Goal: Information Seeking & Learning: Learn about a topic

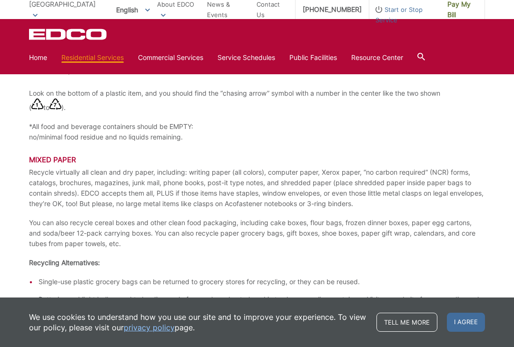
scroll to position [1087, 0]
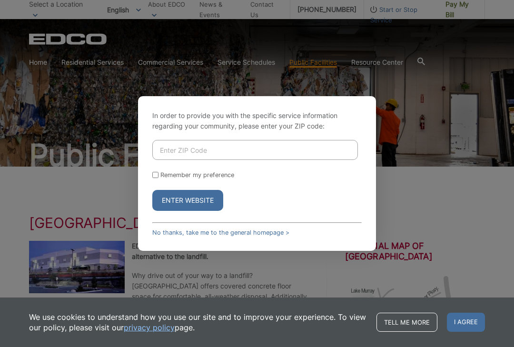
click at [202, 206] on button "Enter Website" at bounding box center [187, 200] width 71 height 21
click at [162, 179] on label "Remember my preference" at bounding box center [197, 174] width 74 height 7
click at [159, 178] on input "Remember my preference" at bounding box center [155, 175] width 6 height 6
checkbox input "true"
click at [219, 201] on button "Enter Website" at bounding box center [187, 200] width 71 height 21
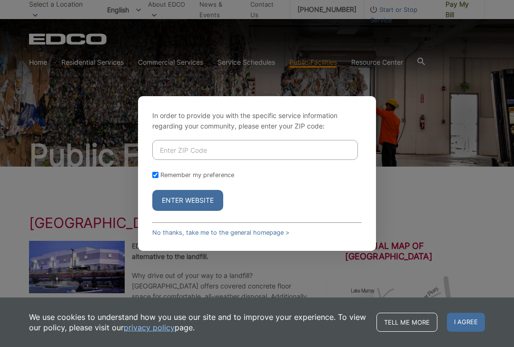
click at [269, 236] on link "No thanks, take me to the general homepage >" at bounding box center [220, 232] width 137 height 7
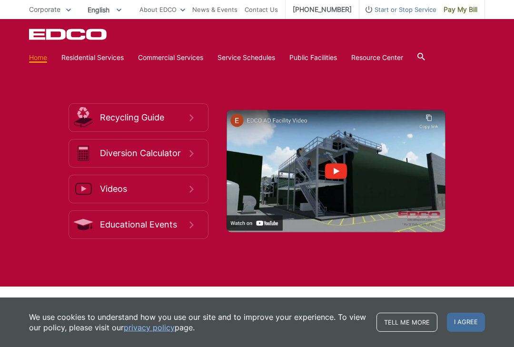
scroll to position [1379, 0]
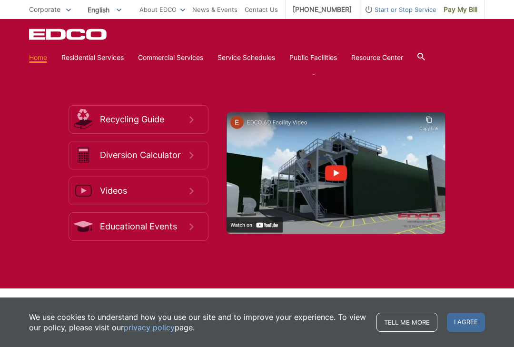
click at [178, 125] on span "Recycling Guide" at bounding box center [145, 119] width 90 height 10
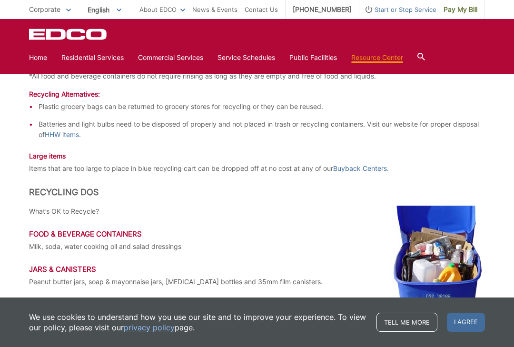
scroll to position [1033, 0]
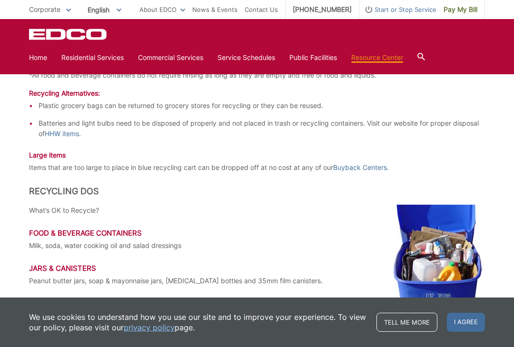
click at [71, 132] on link "HHW items" at bounding box center [62, 134] width 34 height 10
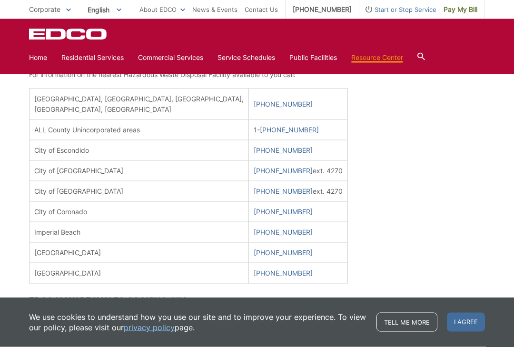
scroll to position [401, 0]
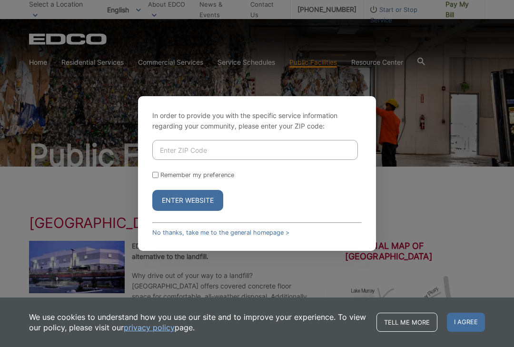
click at [270, 158] on input "Enter ZIP Code" at bounding box center [255, 150] width 206 height 20
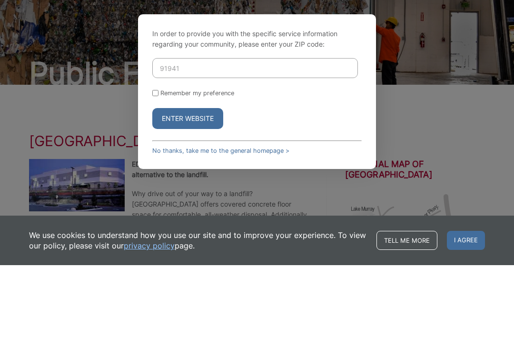
type input "91941"
click at [189, 190] on button "Enter Website" at bounding box center [187, 200] width 71 height 21
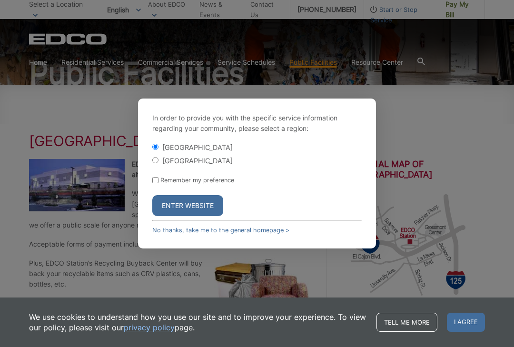
click at [158, 183] on input "Remember my preference" at bounding box center [155, 180] width 6 height 6
checkbox input "true"
click at [219, 215] on button "Enter Website" at bounding box center [187, 205] width 71 height 21
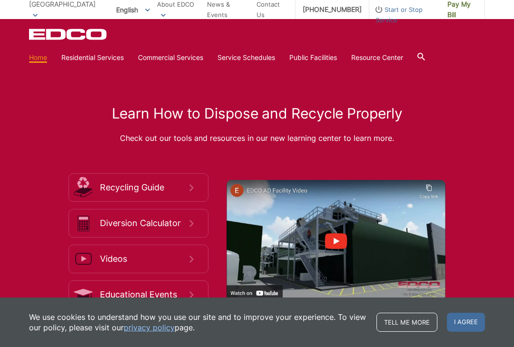
scroll to position [1413, 0]
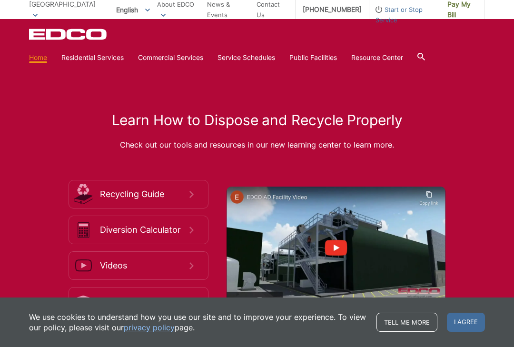
click at [167, 200] on span "Recycling Guide" at bounding box center [145, 194] width 90 height 10
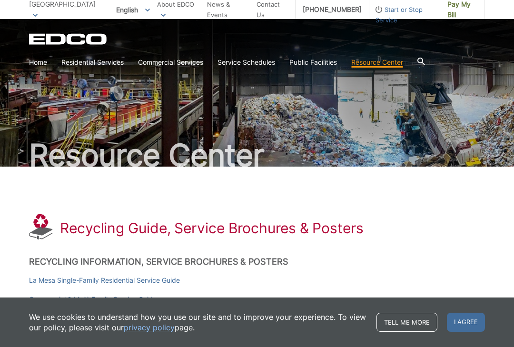
click at [0, 0] on link "Disposal Sites and Recycling Centers" at bounding box center [0, 0] width 0 height 0
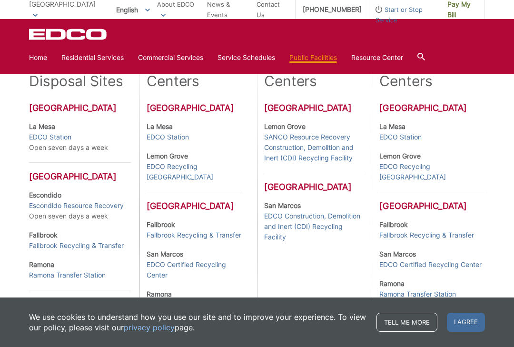
scroll to position [267, 0]
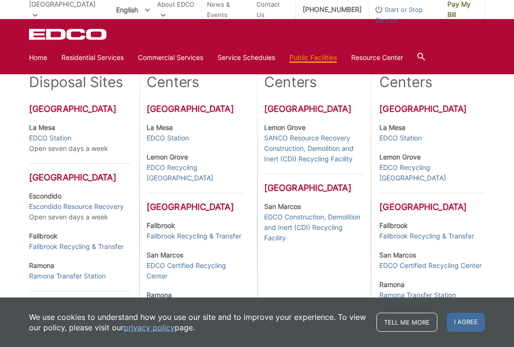
click at [172, 140] on link "EDCO Station" at bounding box center [168, 138] width 42 height 10
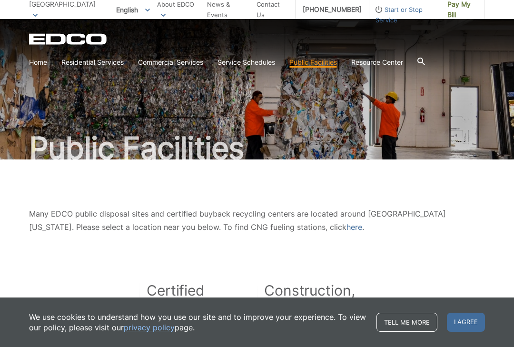
scroll to position [0, 0]
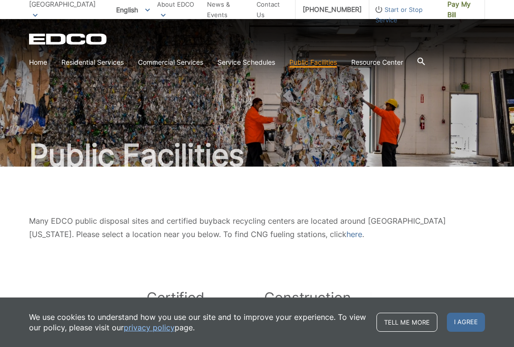
click at [0, 0] on link "Recycling" at bounding box center [0, 0] width 0 height 0
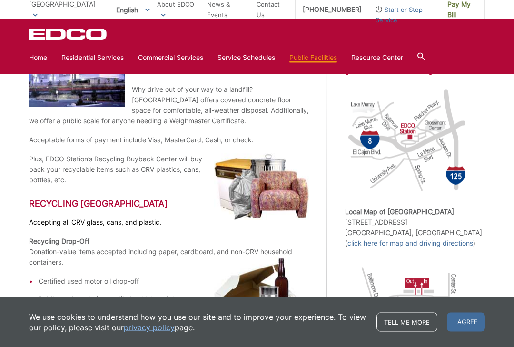
scroll to position [180, 0]
